Goal: Task Accomplishment & Management: Manage account settings

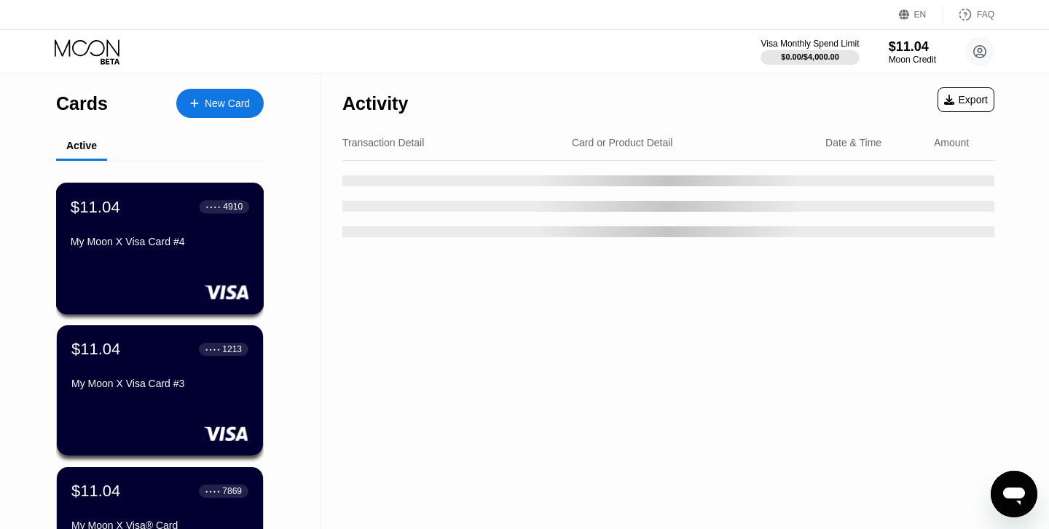
click at [144, 234] on div "$11.04 ● ● ● ● 4910 My Moon X Visa Card #4" at bounding box center [160, 225] width 178 height 56
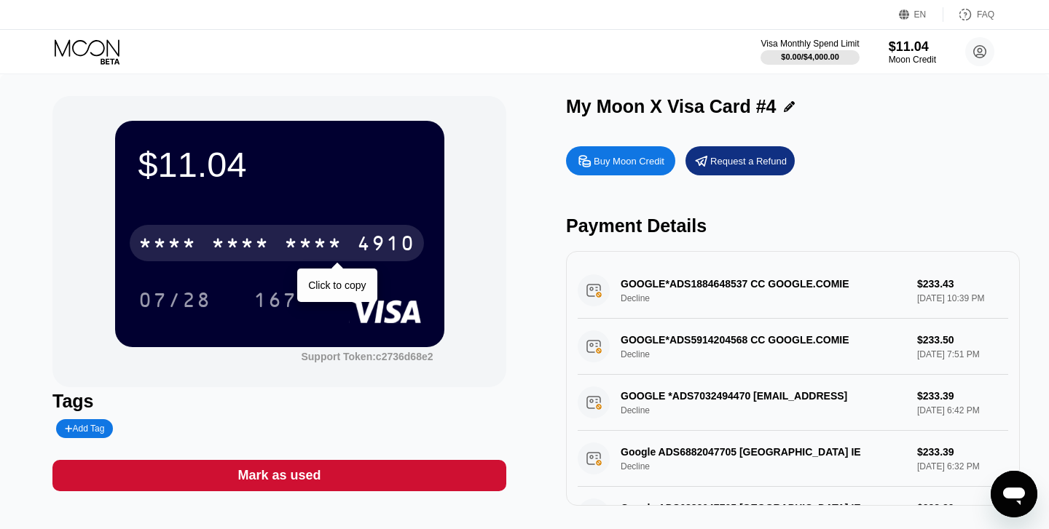
click at [271, 250] on div "* * * * * * * * * * * * 4910" at bounding box center [277, 243] width 294 height 36
